Goal: Transaction & Acquisition: Book appointment/travel/reservation

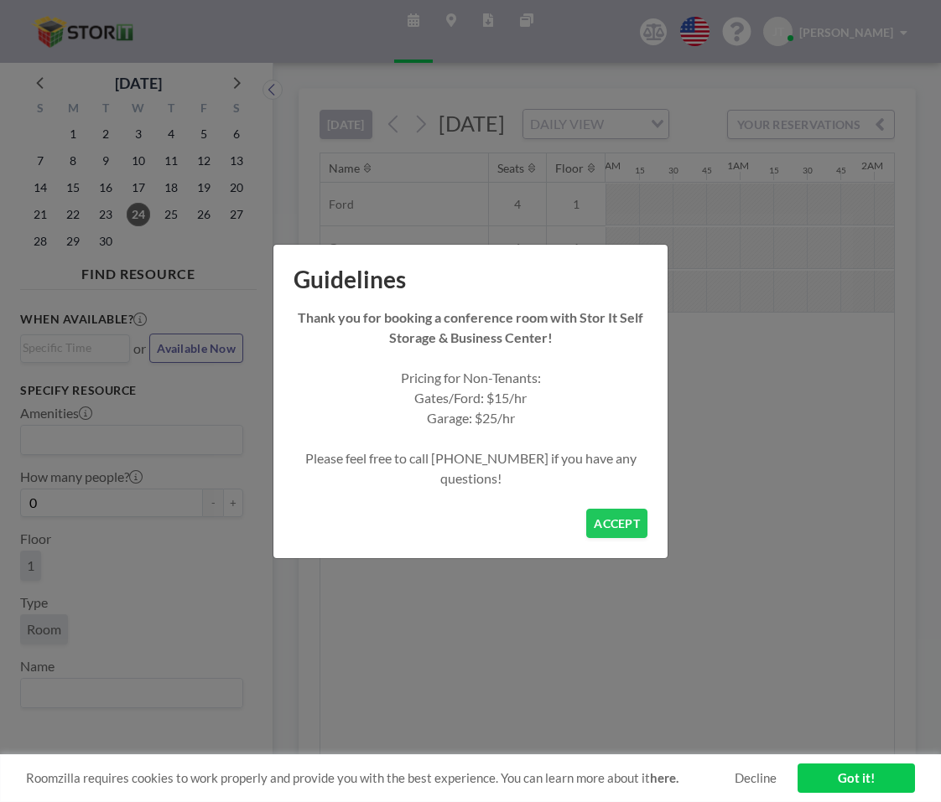
scroll to position [0, 1174]
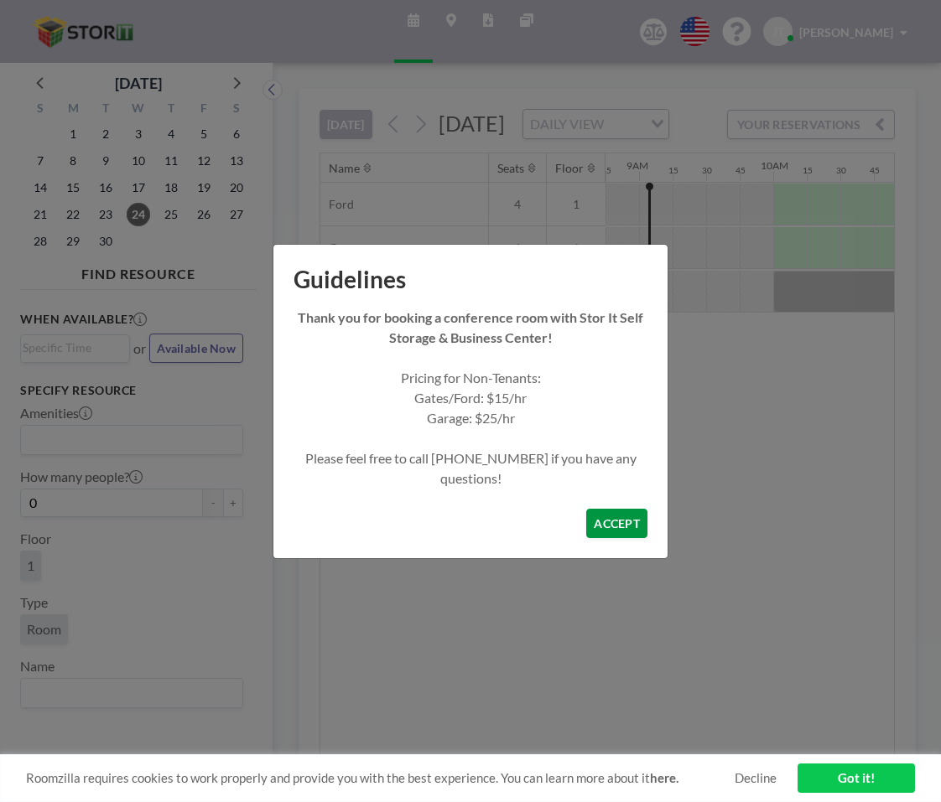
click at [609, 521] on button "ACCEPT" at bounding box center [616, 523] width 61 height 29
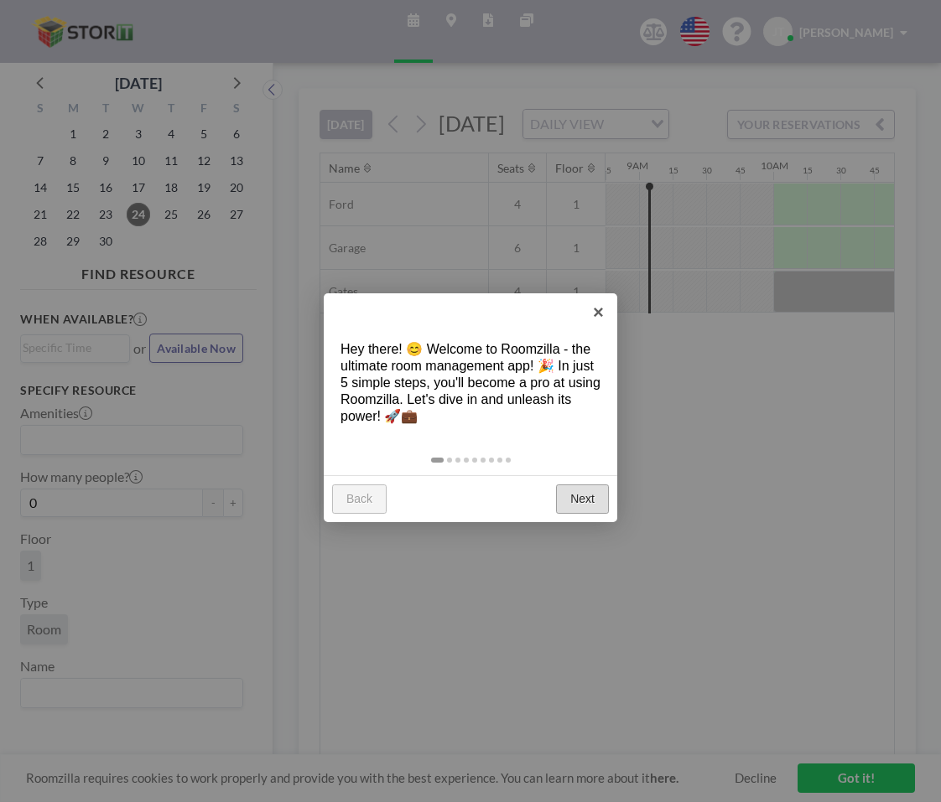
click at [586, 505] on link "Next" at bounding box center [582, 500] width 53 height 30
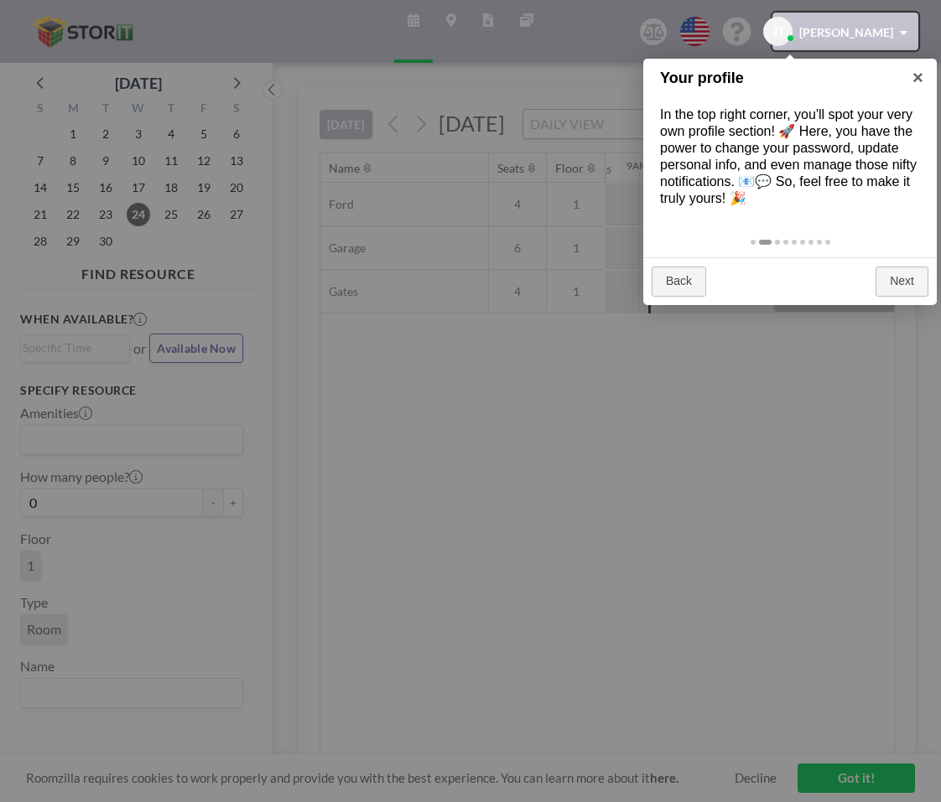
click at [859, 40] on div at bounding box center [845, 32] width 146 height 38
click at [485, 545] on div at bounding box center [470, 401] width 941 height 802
click at [827, 799] on div at bounding box center [470, 401] width 941 height 802
click at [845, 785] on div at bounding box center [470, 401] width 941 height 802
drag, startPoint x: 845, startPoint y: 785, endPoint x: 830, endPoint y: 640, distance: 145.0
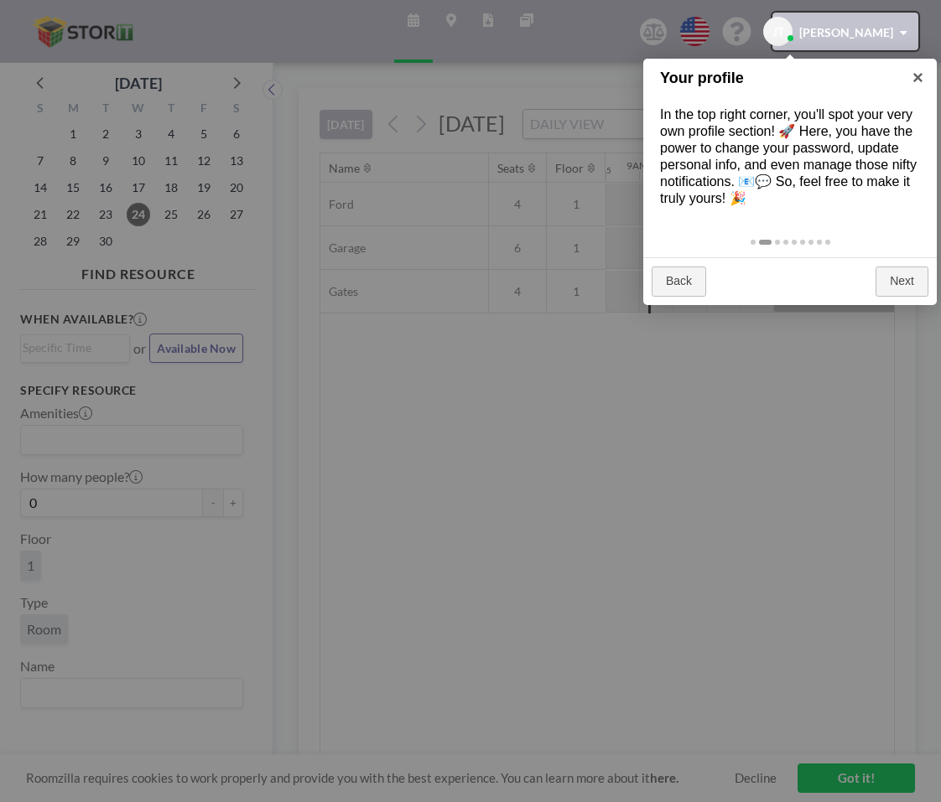
click at [845, 785] on div at bounding box center [470, 401] width 941 height 802
click at [897, 43] on div at bounding box center [845, 32] width 146 height 38
drag, startPoint x: 827, startPoint y: 316, endPoint x: 802, endPoint y: 330, distance: 28.9
click at [827, 316] on div at bounding box center [470, 401] width 941 height 802
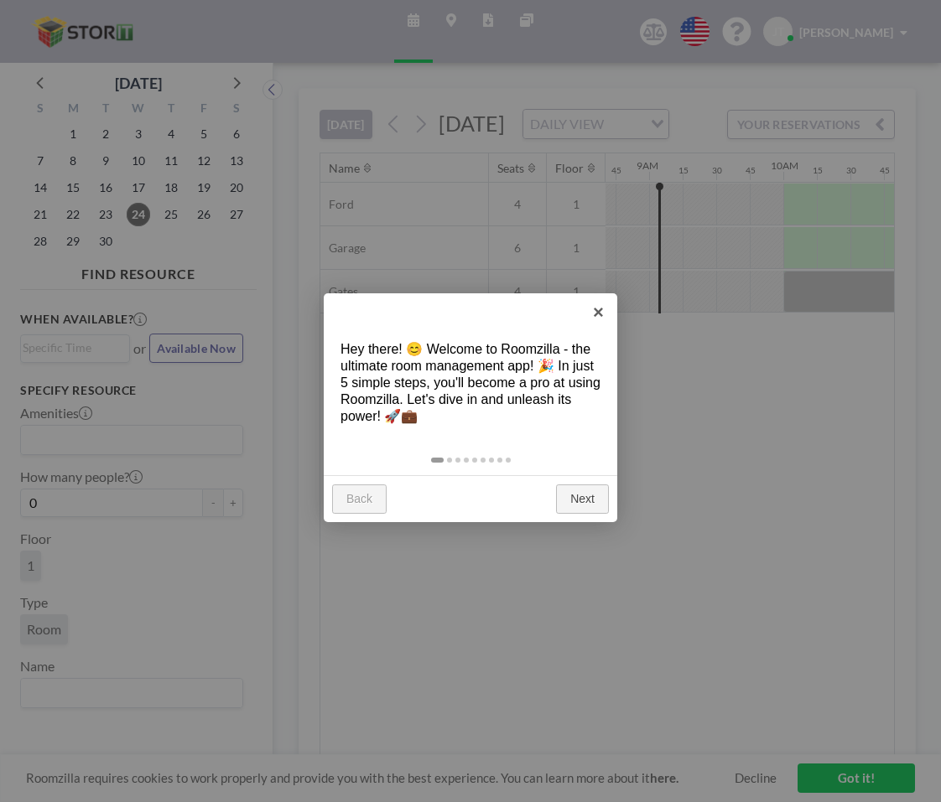
scroll to position [0, 1174]
click at [594, 314] on link "×" at bounding box center [598, 312] width 38 height 38
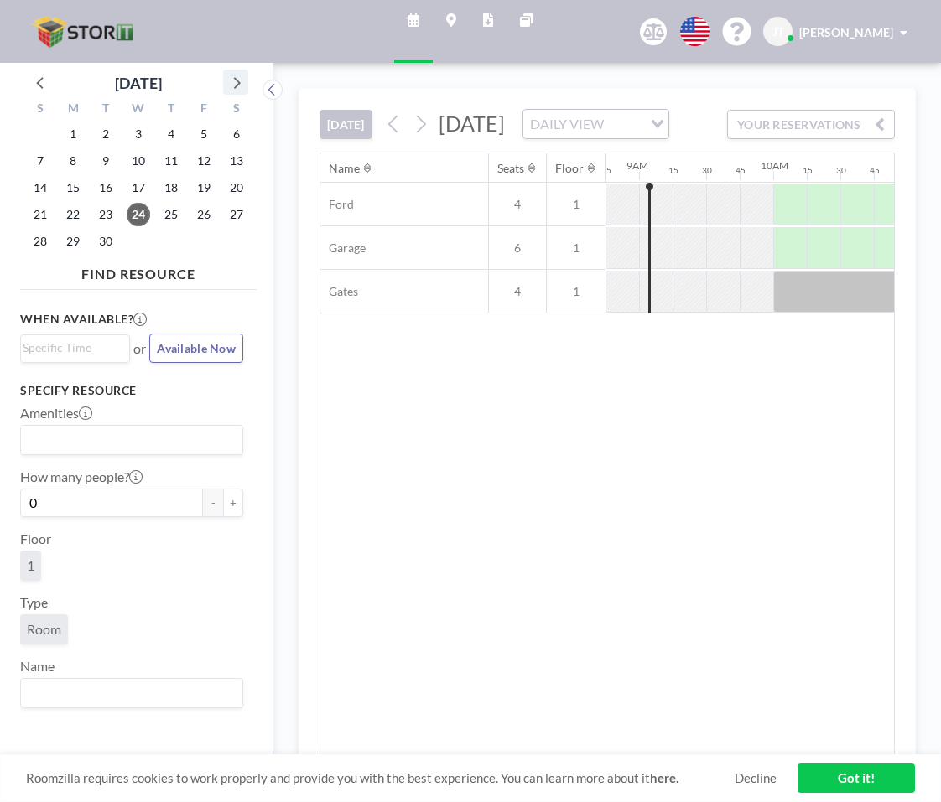
click at [242, 86] on icon at bounding box center [236, 82] width 22 height 22
click at [178, 162] on span "9" at bounding box center [170, 160] width 23 height 23
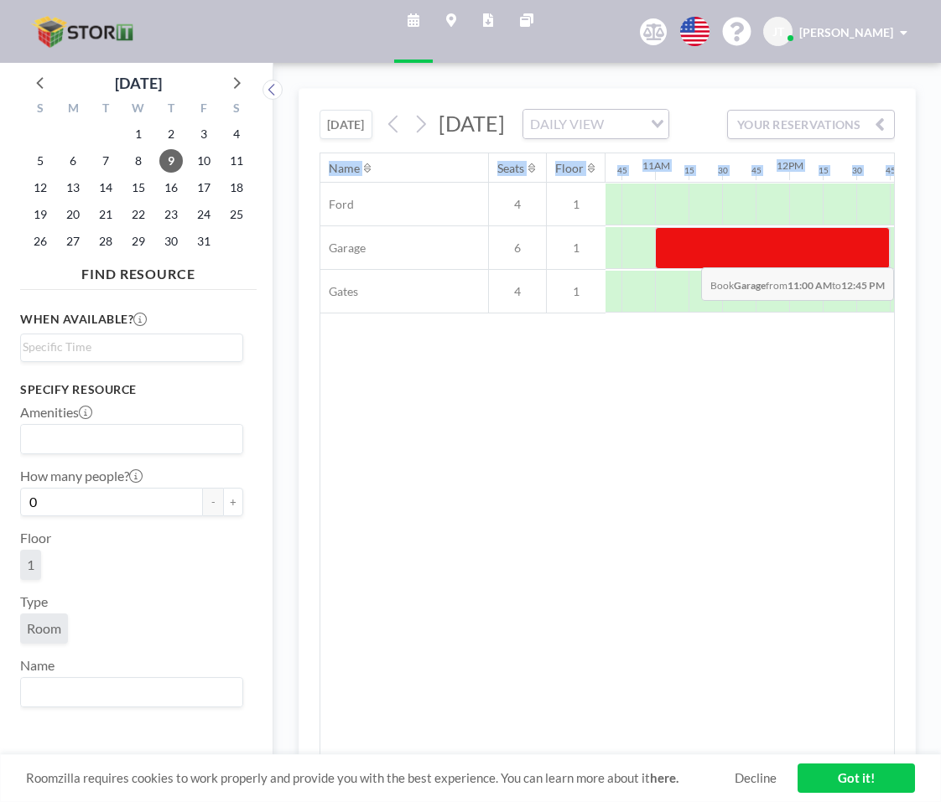
scroll to position [0, 1428]
drag, startPoint x: 680, startPoint y: 302, endPoint x: 892, endPoint y: 303, distance: 212.1
click at [892, 269] on div at bounding box center [787, 248] width 268 height 42
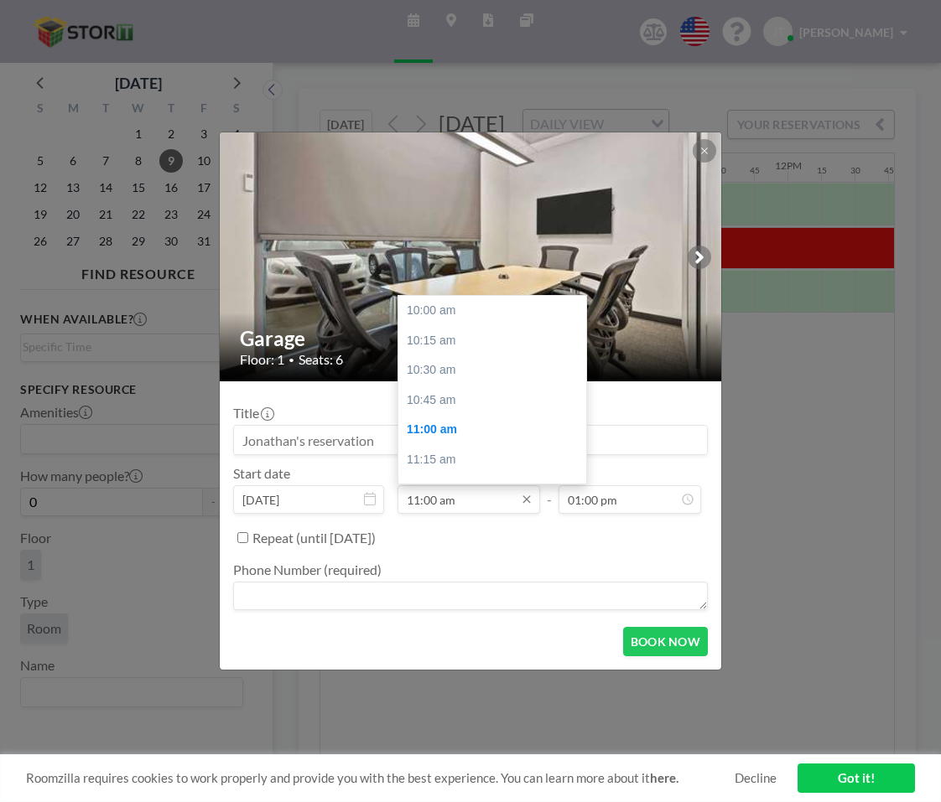
scroll to position [117, 0]
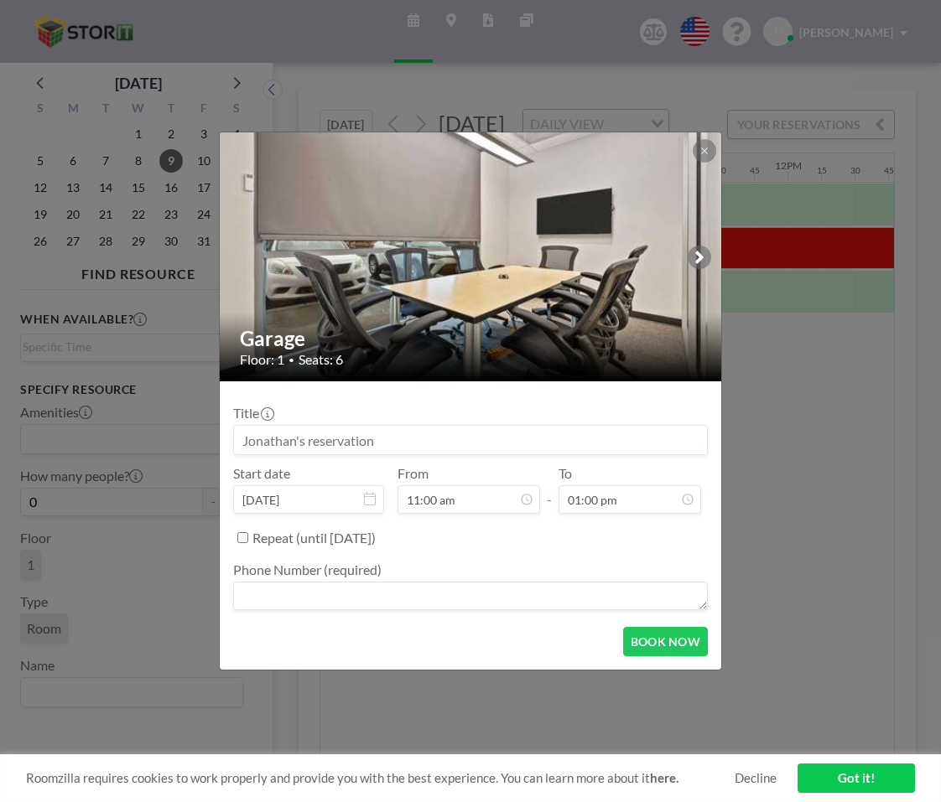
click at [246, 440] on input at bounding box center [470, 440] width 473 height 29
type input "JT"
click at [375, 609] on textarea at bounding box center [470, 596] width 474 height 29
type textarea "6023253186"
click at [661, 653] on button "BOOK NOW" at bounding box center [665, 641] width 85 height 29
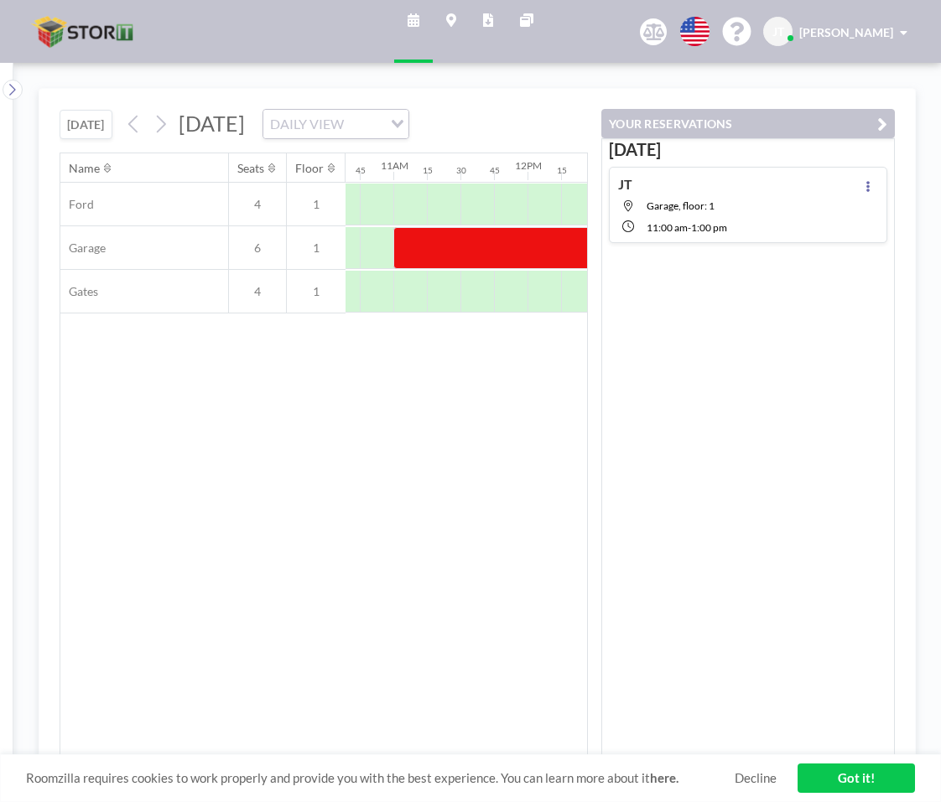
click at [840, 785] on link "Got it!" at bounding box center [855, 778] width 117 height 29
